Goal: Information Seeking & Learning: Understand process/instructions

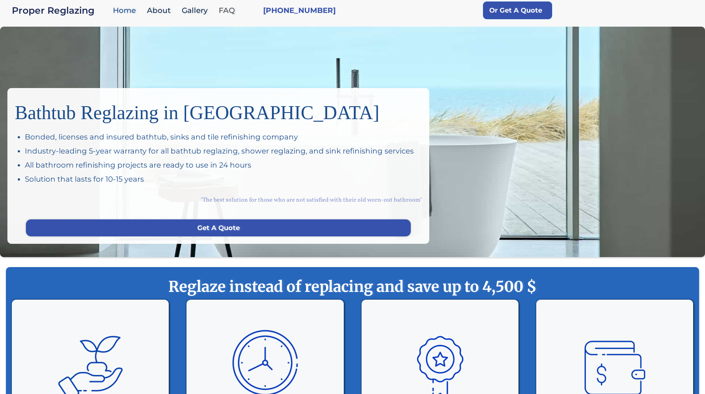
click at [235, 14] on link "FAQ" at bounding box center [228, 11] width 27 height 16
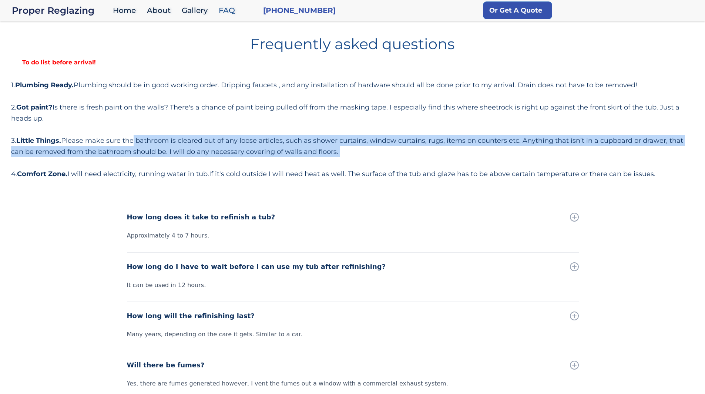
drag, startPoint x: 133, startPoint y: 139, endPoint x: 329, endPoint y: 159, distance: 196.6
click at [329, 159] on div "1. Plumbing Ready. Plumbing should be in good working order. Dripping faucets ,…" at bounding box center [352, 130] width 682 height 100
click at [334, 162] on div "1. Plumbing Ready. Plumbing should be in good working order. Dripping faucets ,…" at bounding box center [352, 130] width 682 height 100
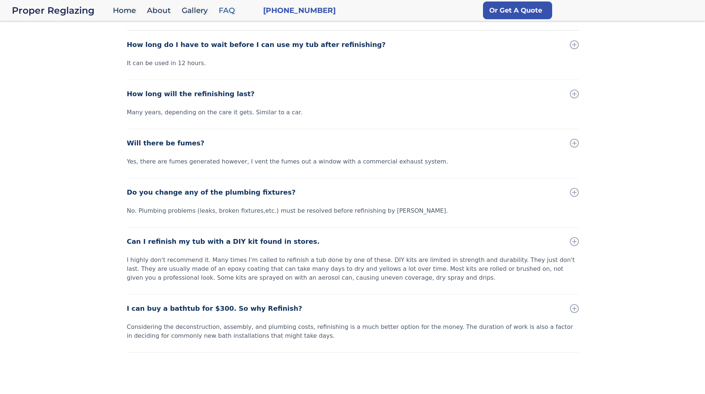
scroll to position [311, 0]
